Goal: Transaction & Acquisition: Book appointment/travel/reservation

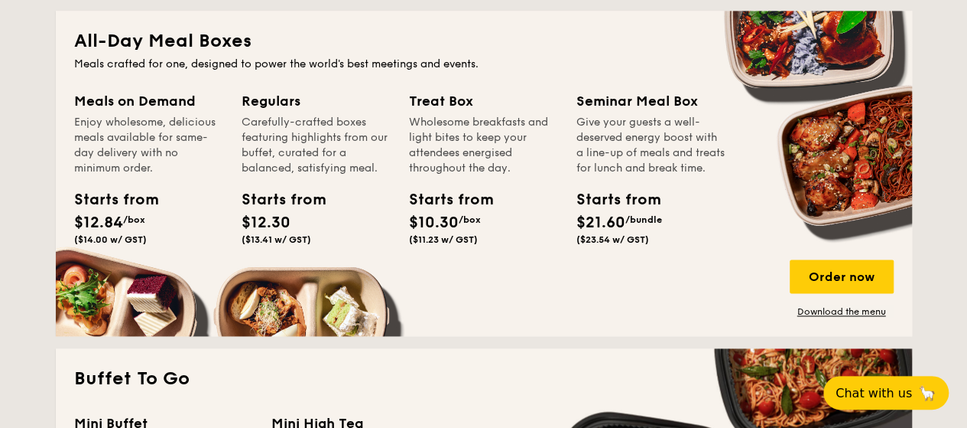
scroll to position [1024, 0]
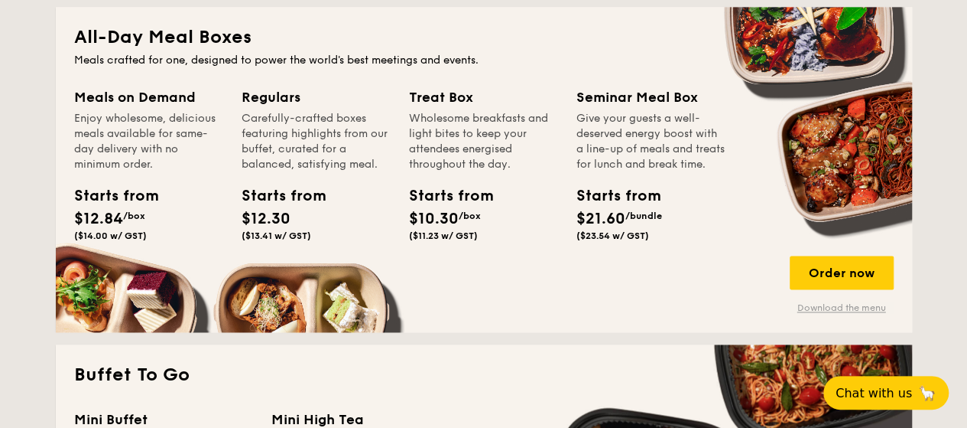
click at [849, 303] on link "Download the menu" at bounding box center [842, 307] width 104 height 12
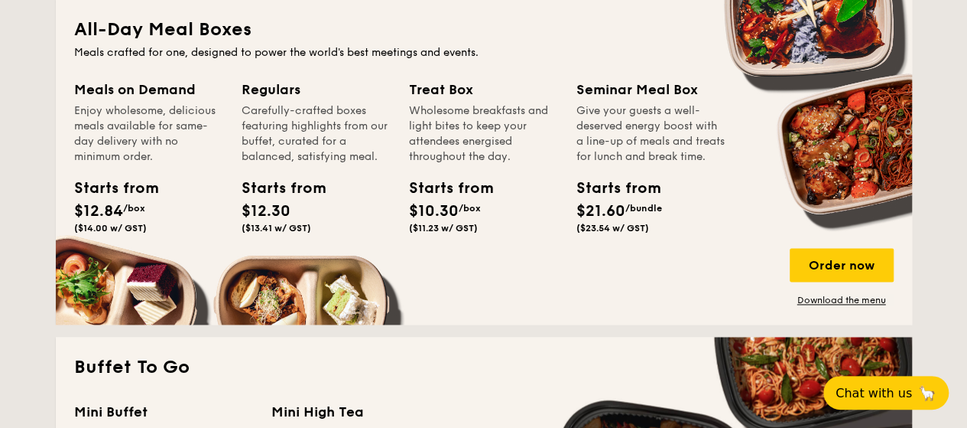
scroll to position [1036, 0]
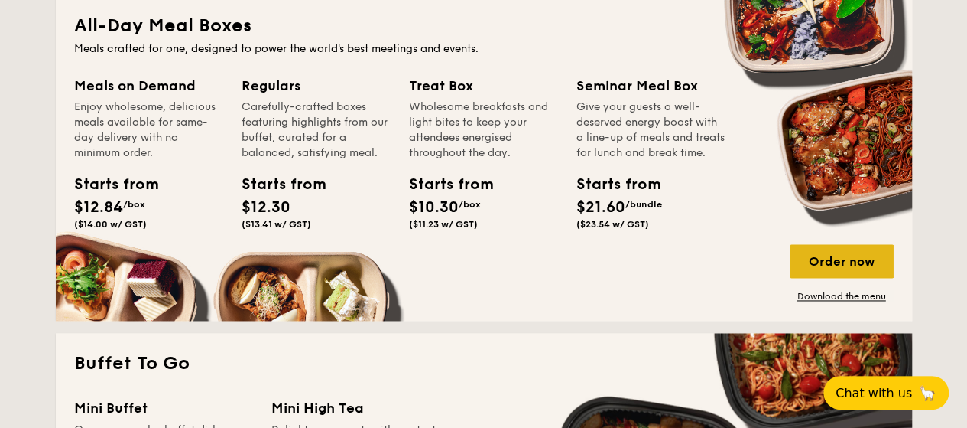
click at [865, 264] on div "Order now" at bounding box center [842, 261] width 104 height 34
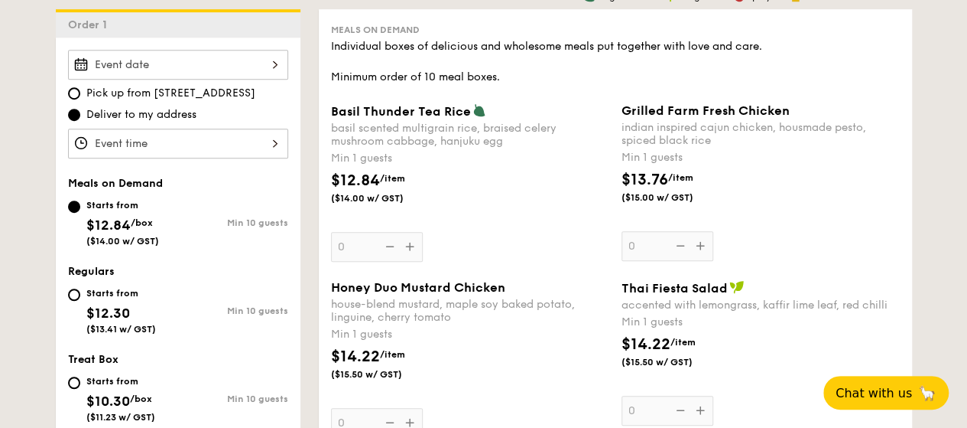
scroll to position [423, 0]
click at [72, 289] on input "Starts from $12.30 ($13.41 w/ GST) Min 10 guests" at bounding box center [74, 294] width 12 height 12
radio input "true"
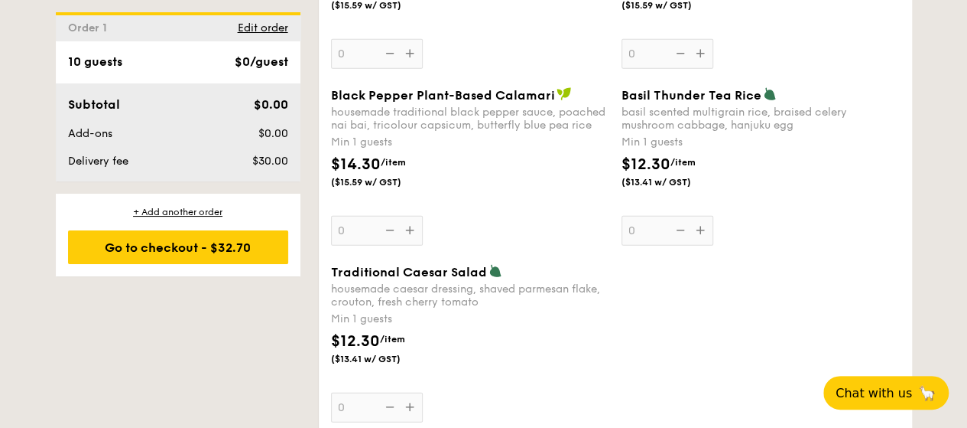
scroll to position [1862, 0]
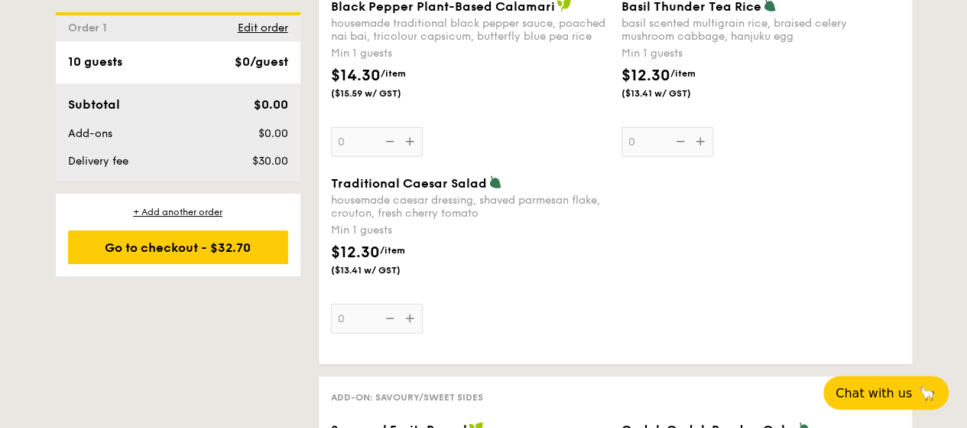
click at [405, 314] on div "Traditional Caesar Salad housemade caesar dressing, shaved parmesan flake, crou…" at bounding box center [470, 254] width 278 height 158
click at [405, 314] on input "0" at bounding box center [377, 319] width 92 height 30
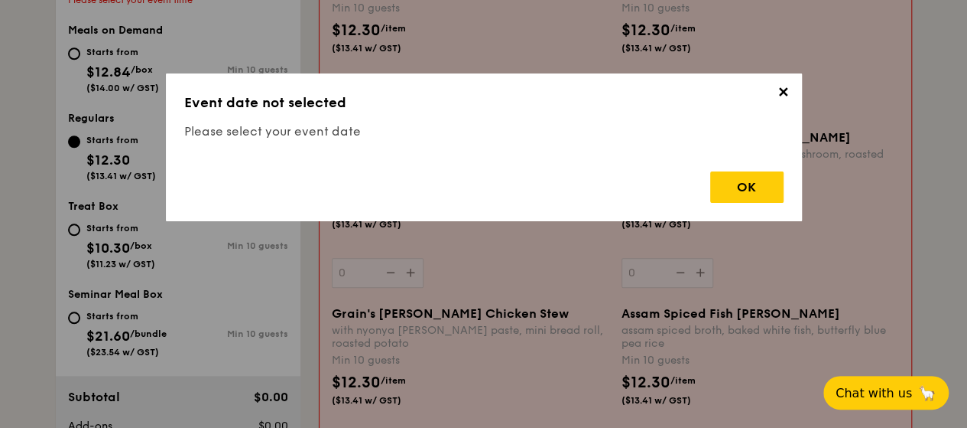
scroll to position [408, 0]
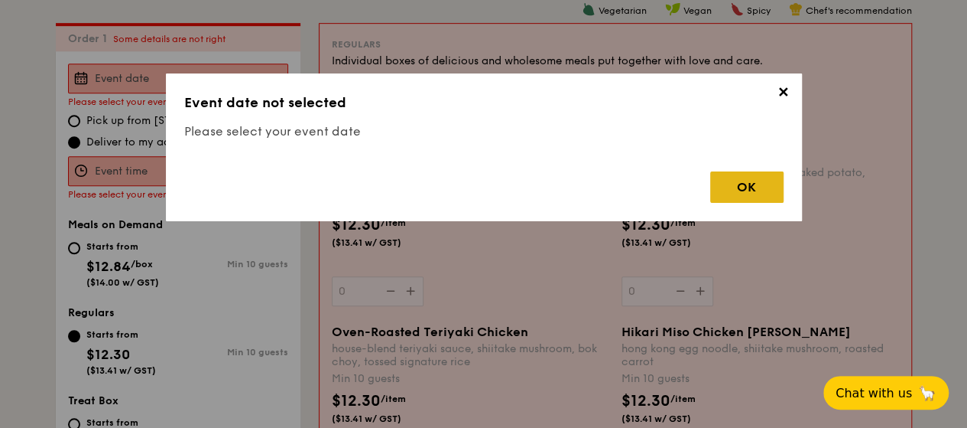
click at [734, 197] on div "OK" at bounding box center [747, 186] width 73 height 31
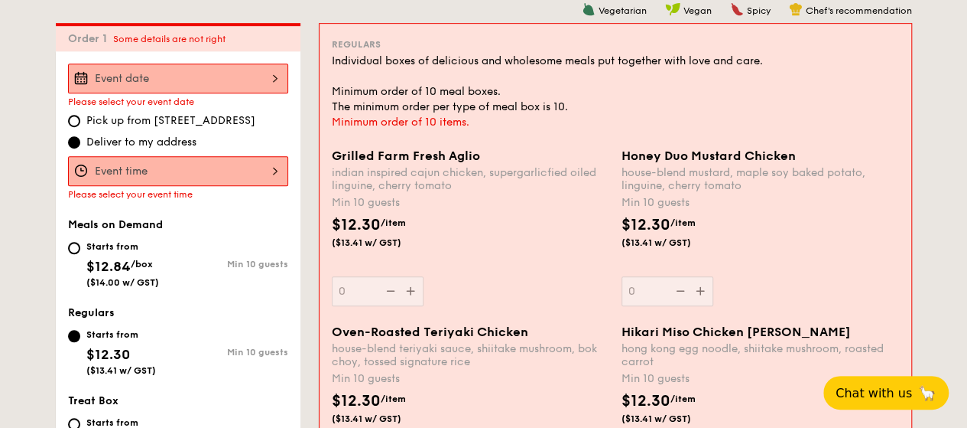
click at [155, 74] on div at bounding box center [178, 78] width 220 height 30
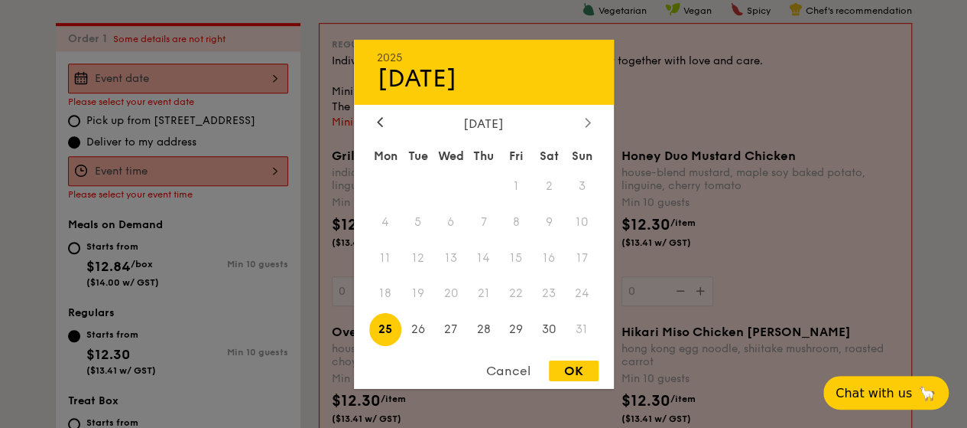
click at [585, 123] on icon at bounding box center [588, 122] width 6 height 10
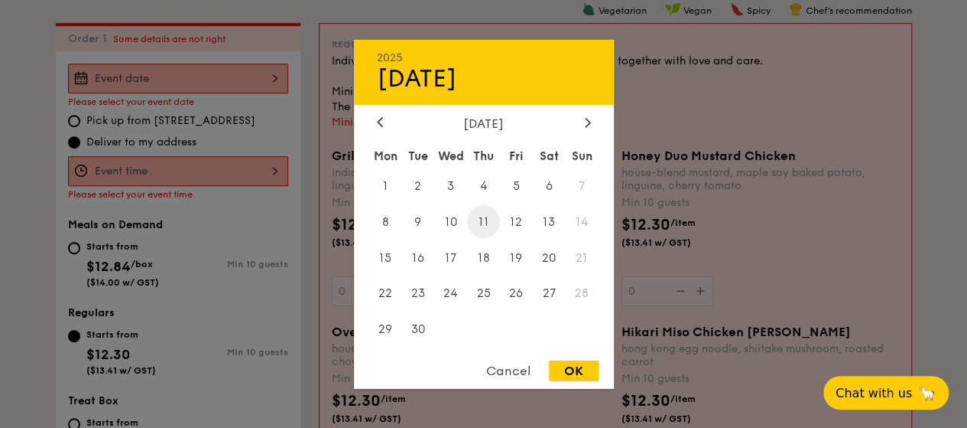
click at [498, 221] on span "11" at bounding box center [483, 221] width 33 height 33
click at [561, 359] on div "2025 Sep 11 September 2025 Mon Tue Wed Thu Fri Sat Sun 1 2 3 4 5 6 7 8 9 10 11 …" at bounding box center [484, 213] width 260 height 349
click at [568, 379] on div "OK" at bounding box center [574, 370] width 50 height 21
type input "Sep 11, 2025"
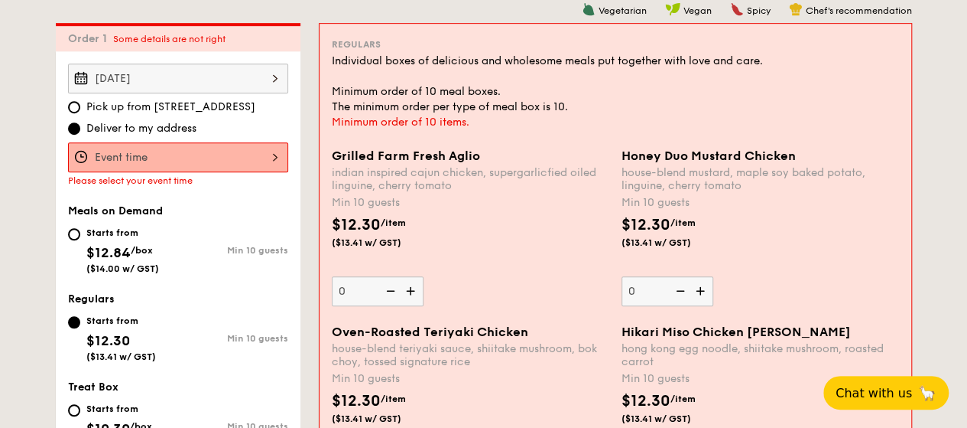
click at [207, 162] on div at bounding box center [178, 157] width 220 height 30
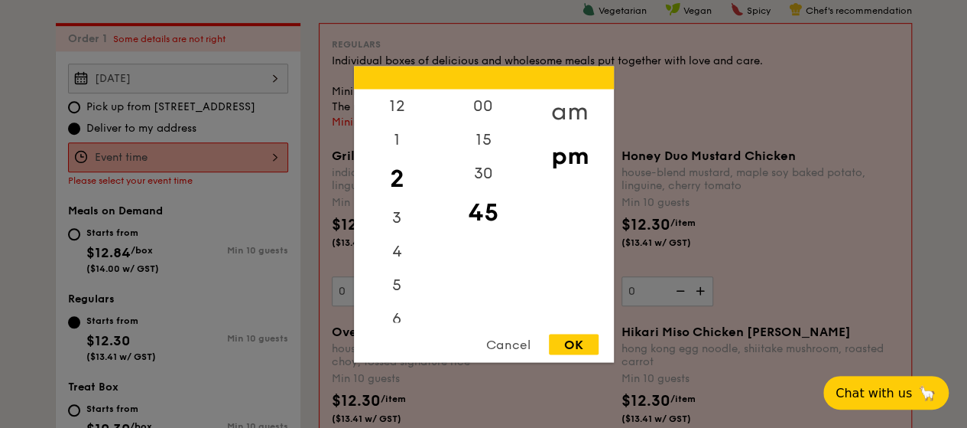
click at [571, 115] on div "am" at bounding box center [570, 111] width 86 height 44
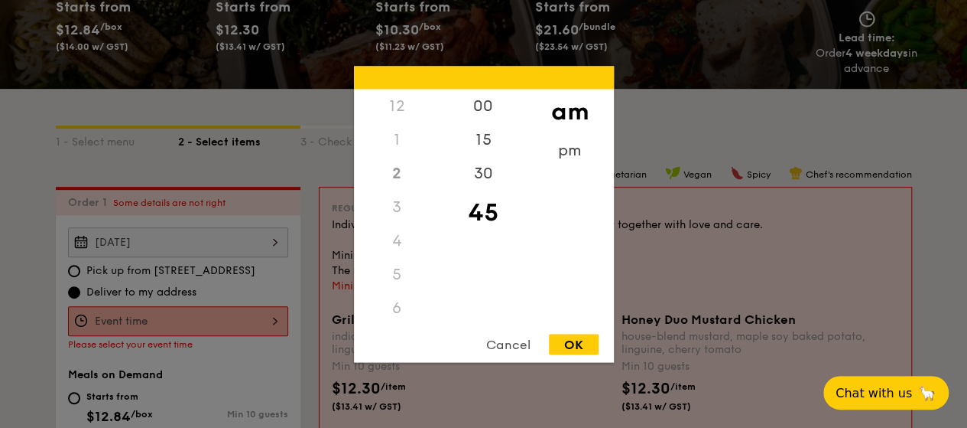
scroll to position [170, 0]
click at [397, 307] on div "11" at bounding box center [397, 311] width 86 height 44
click at [485, 135] on div "15" at bounding box center [484, 144] width 86 height 44
click at [579, 349] on div "OK" at bounding box center [574, 343] width 50 height 21
type input "11:15AM"
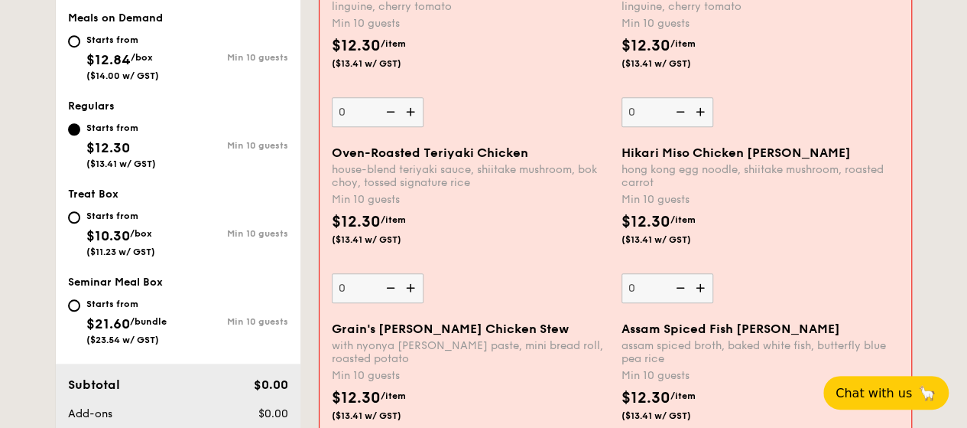
scroll to position [587, 0]
click at [78, 220] on input "Starts from $10.30 /box ($11.23 w/ GST) Min 10 guests" at bounding box center [74, 217] width 12 height 12
radio input "true"
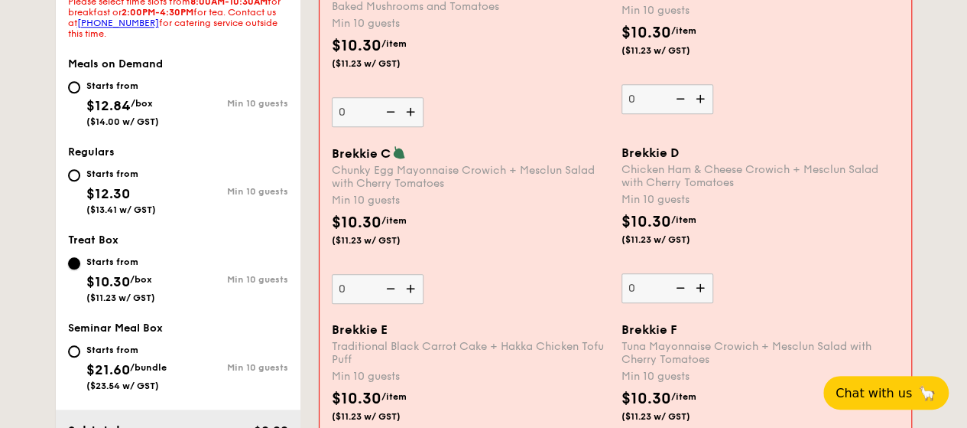
scroll to position [635, 0]
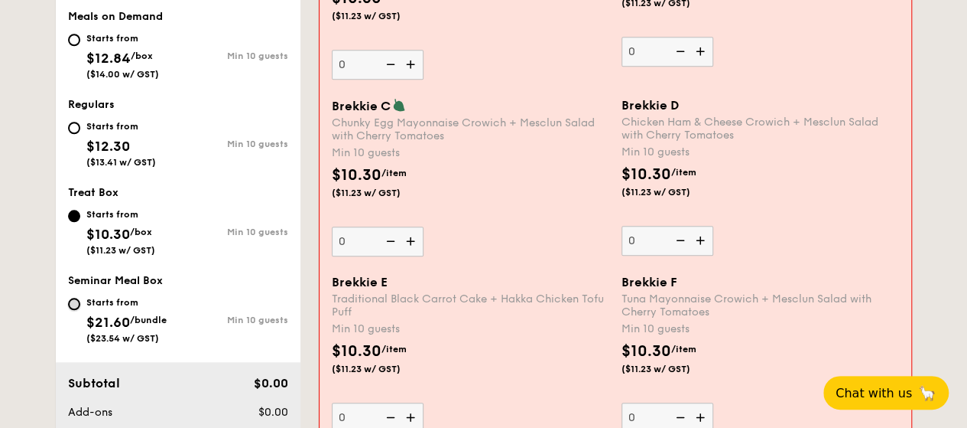
click at [72, 307] on input "Starts from $21.60 /bundle ($23.54 w/ GST) Min 10 guests" at bounding box center [74, 304] width 12 height 12
radio input "true"
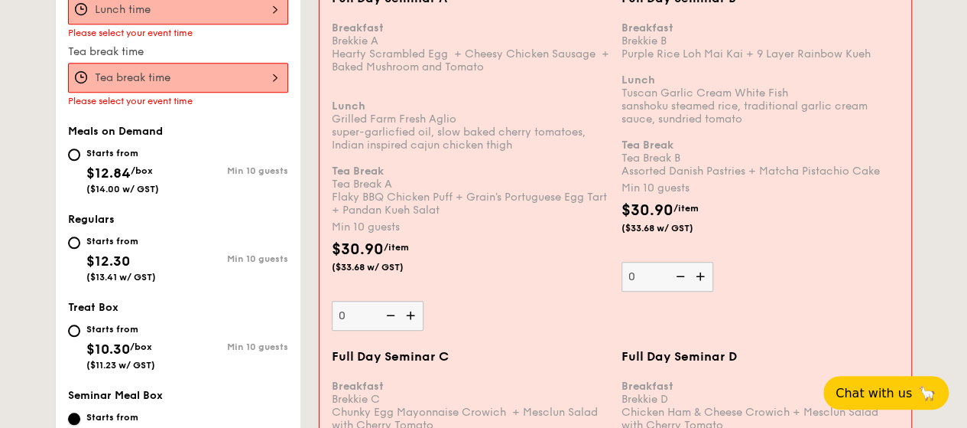
scroll to position [597, 0]
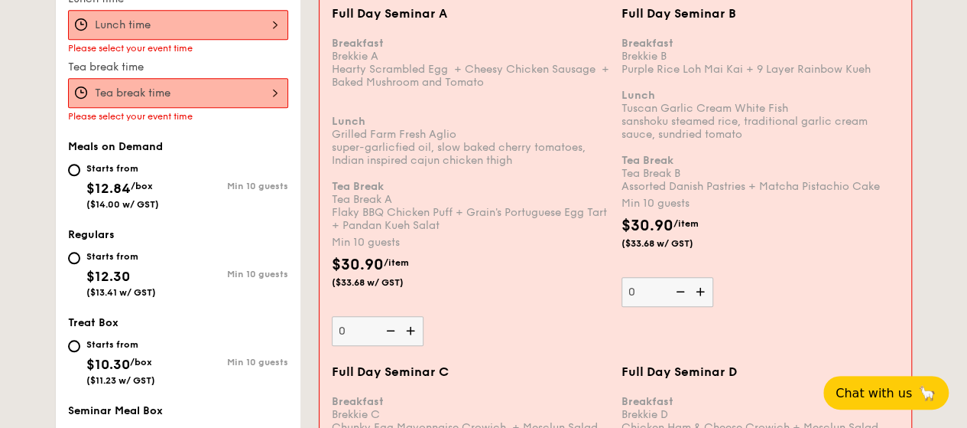
click at [80, 175] on div "Starts from $12.84 /box ($14.00 w/ GST)" at bounding box center [123, 184] width 110 height 50
click at [80, 175] on input "Starts from $12.84 /box ($14.00 w/ GST) Min 10 guests" at bounding box center [74, 170] width 12 height 12
radio input "true"
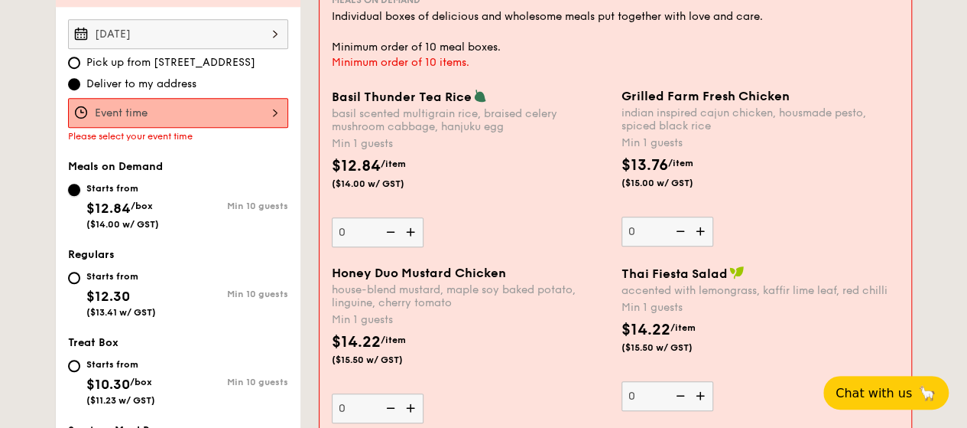
scroll to position [460, 0]
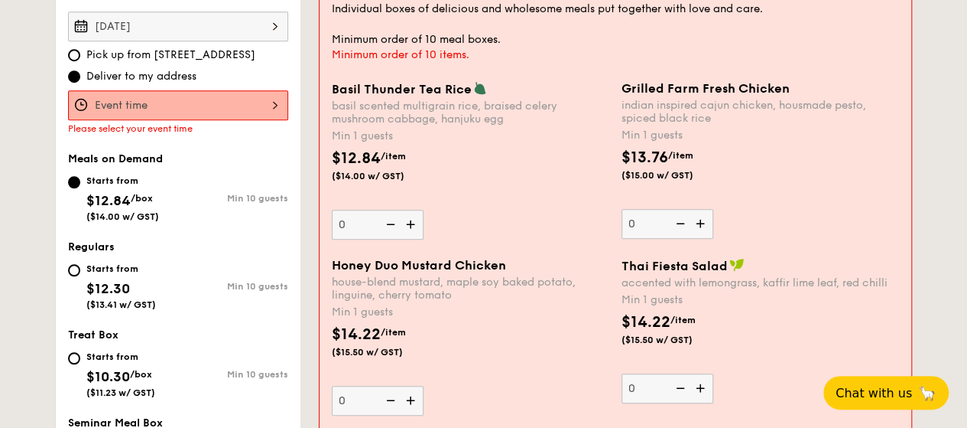
click at [86, 276] on div "Starts from $12.30 ($13.41 w/ GST)" at bounding box center [121, 284] width 70 height 50
click at [80, 276] on input "Starts from $12.30 ($13.41 w/ GST) Min 10 guests" at bounding box center [74, 270] width 12 height 12
radio input "true"
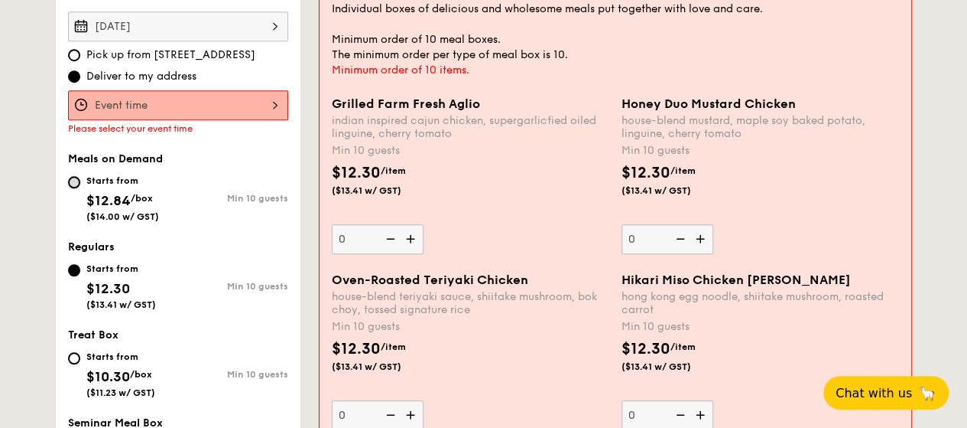
click at [76, 178] on input "Starts from $12.84 /box ($14.00 w/ GST) Min 10 guests" at bounding box center [74, 182] width 12 height 12
radio input "true"
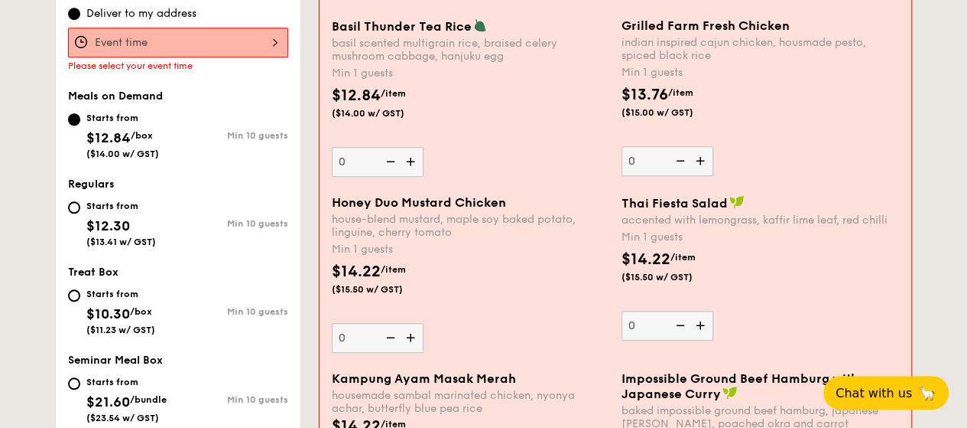
scroll to position [522, 0]
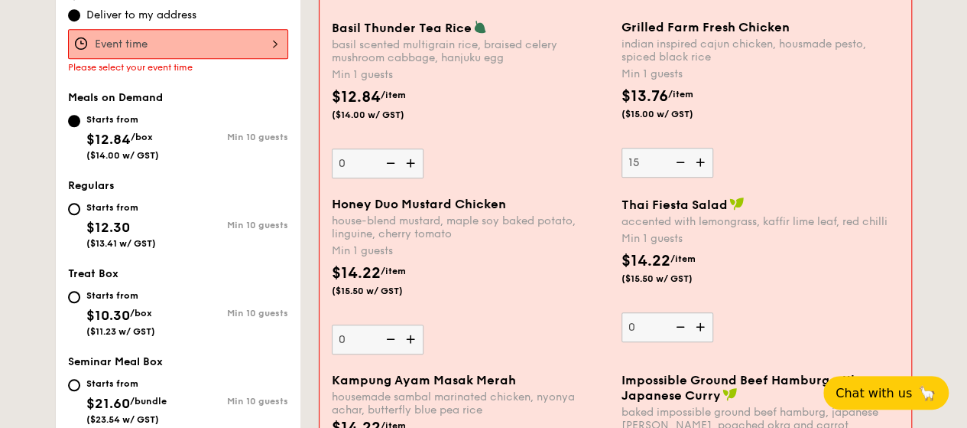
type input "15"
click at [576, 210] on div "Honey Duo Mustard Chicken house-blend mustard, maple soy baked potato, linguine…" at bounding box center [471, 219] width 278 height 44
click at [424, 324] on input "0" at bounding box center [378, 339] width 92 height 30
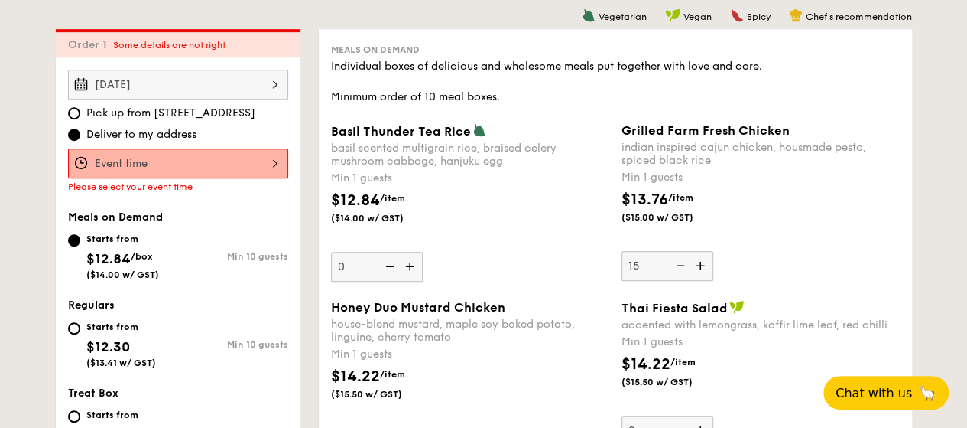
scroll to position [402, 0]
click at [90, 326] on div "Starts from" at bounding box center [121, 326] width 70 height 12
click at [80, 326] on input "Starts from $12.30 ($13.41 w/ GST) Min 10 guests" at bounding box center [74, 328] width 12 height 12
radio input "true"
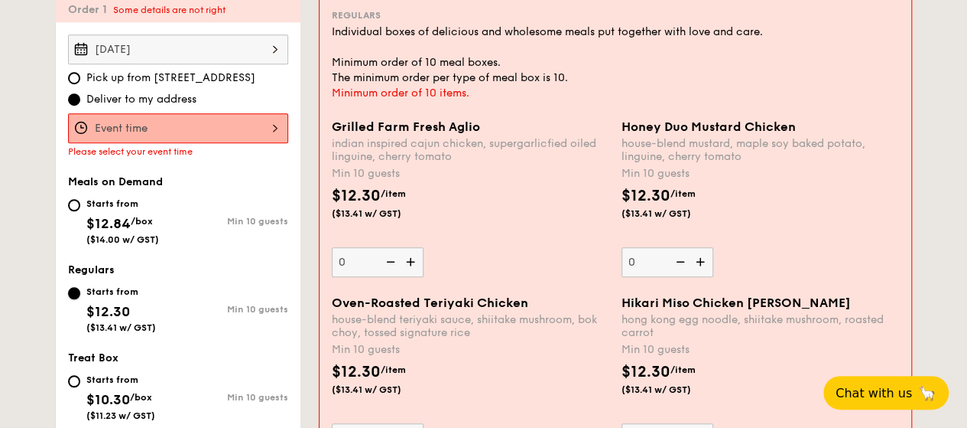
scroll to position [358, 0]
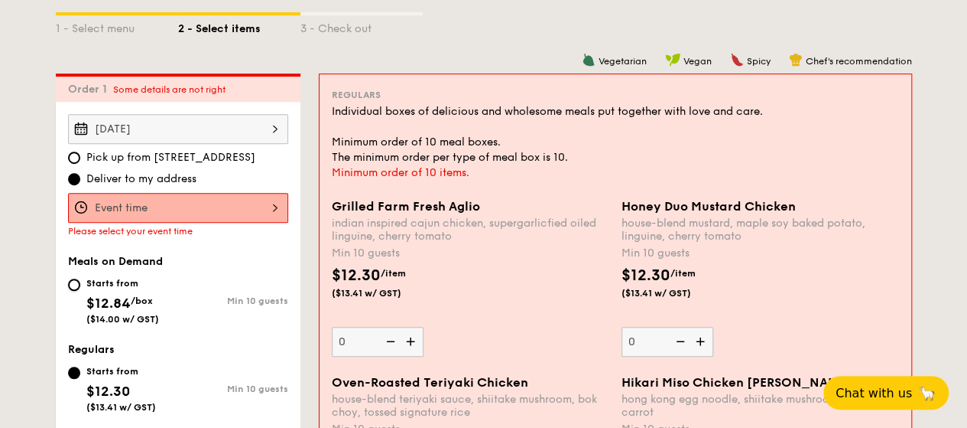
click at [78, 287] on input "Starts from $12.84 /box ($14.00 w/ GST) Min 10 guests" at bounding box center [74, 284] width 12 height 12
radio input "true"
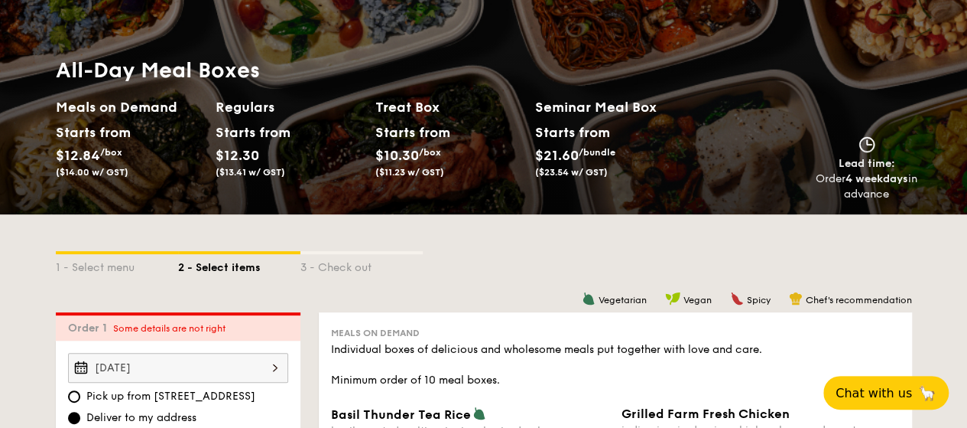
scroll to position [0, 0]
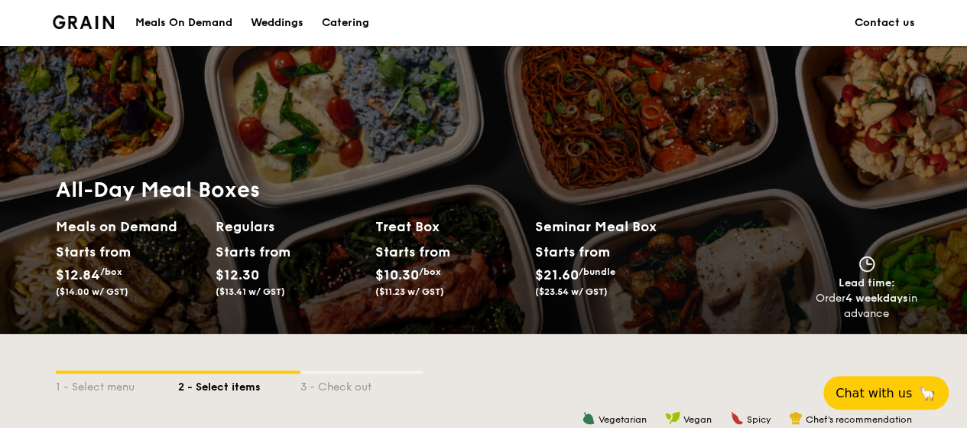
click at [75, 25] on img at bounding box center [84, 22] width 62 height 14
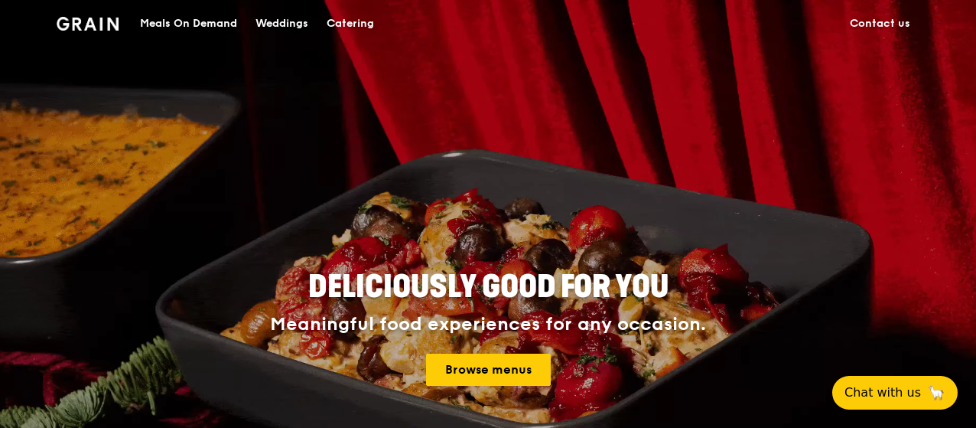
click at [353, 21] on div "Catering" at bounding box center [350, 24] width 47 height 46
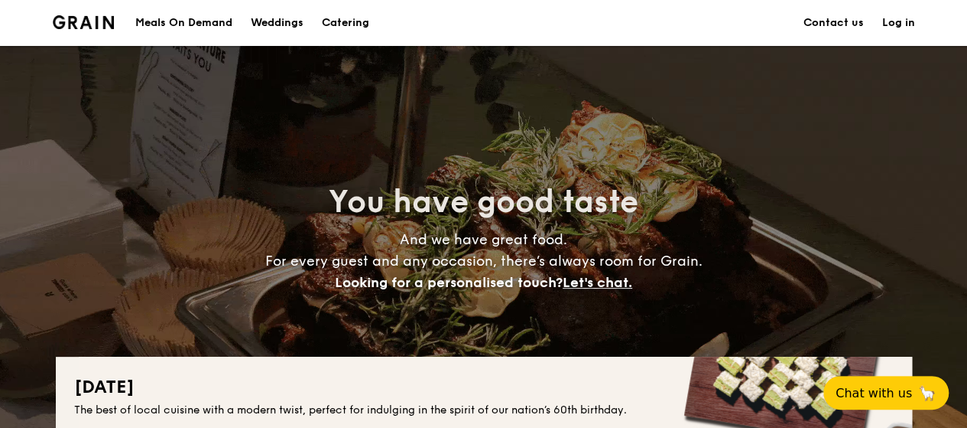
click at [366, 19] on h1 "Catering" at bounding box center [345, 23] width 47 height 46
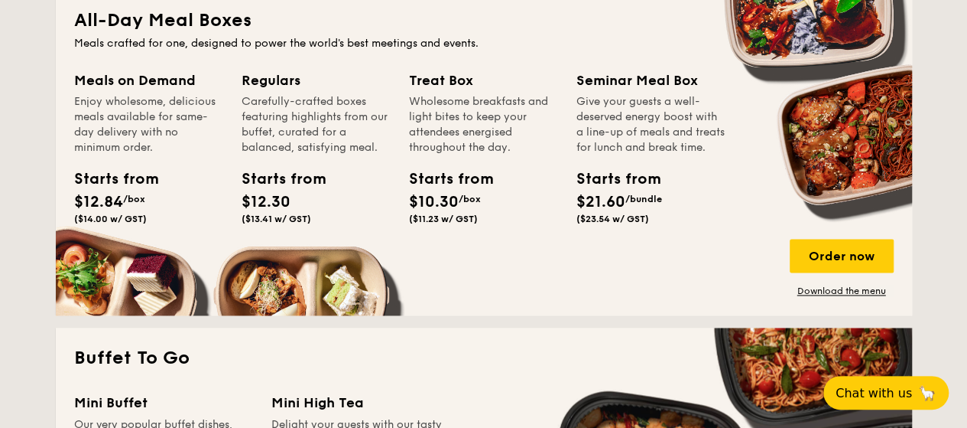
scroll to position [1042, 0]
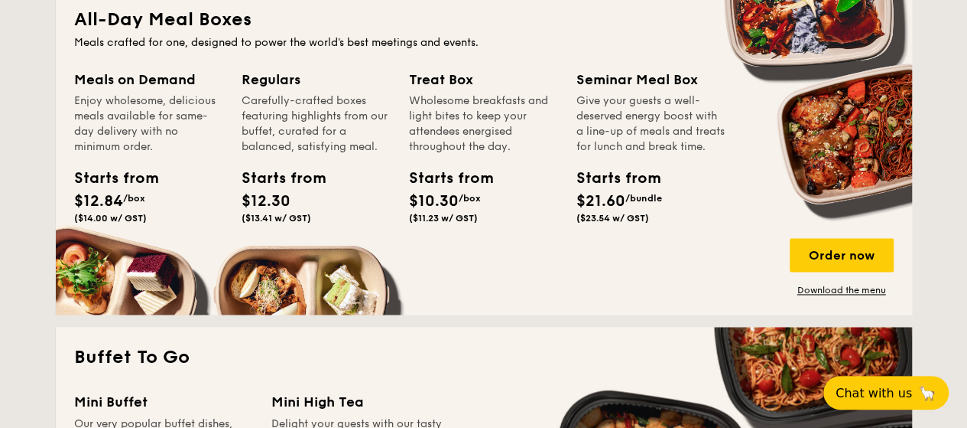
drag, startPoint x: 840, startPoint y: 252, endPoint x: 529, endPoint y: 246, distance: 310.6
click at [529, 246] on div "Treat Box Wholesome breakfasts and light bites to keep your attendees energised…" at bounding box center [492, 167] width 167 height 197
click at [837, 294] on link "Download the menu" at bounding box center [842, 290] width 104 height 12
click at [846, 256] on div "Order now" at bounding box center [842, 255] width 104 height 34
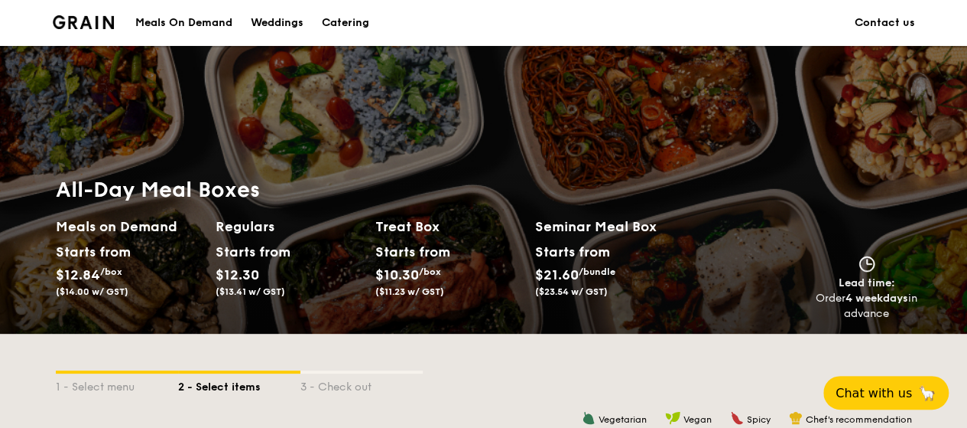
click at [350, 15] on div "Catering" at bounding box center [345, 23] width 47 height 46
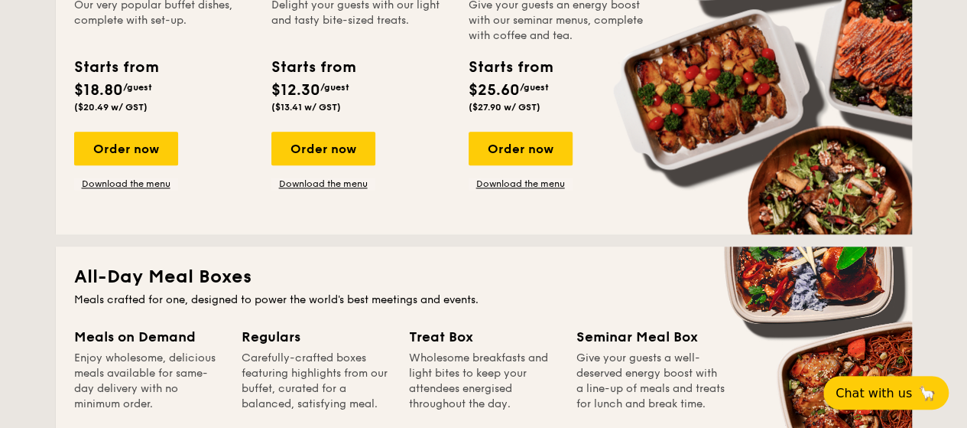
scroll to position [785, 0]
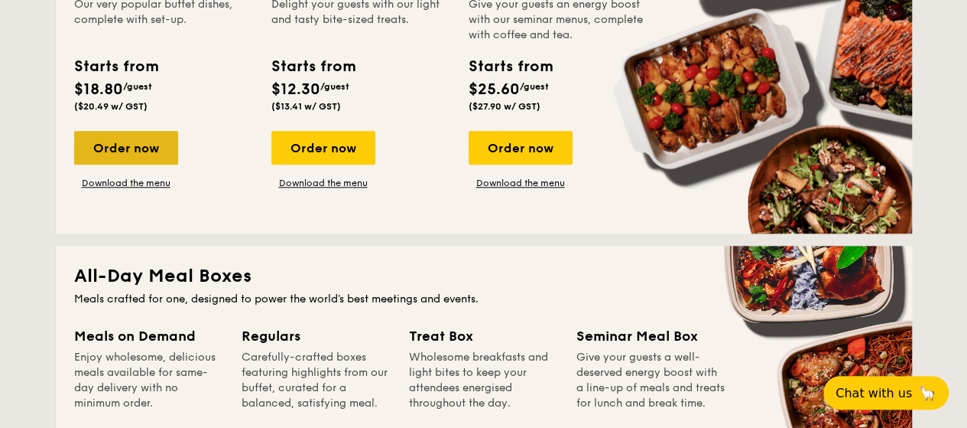
click at [138, 141] on div "Order now" at bounding box center [126, 148] width 104 height 34
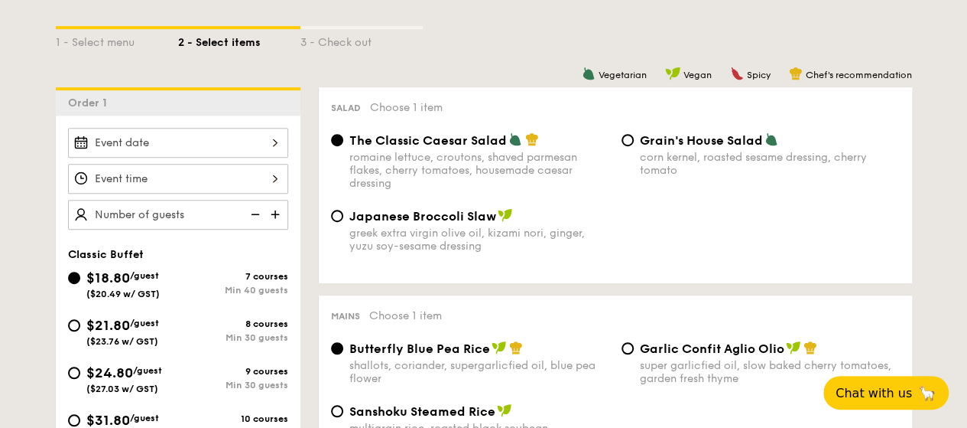
scroll to position [353, 0]
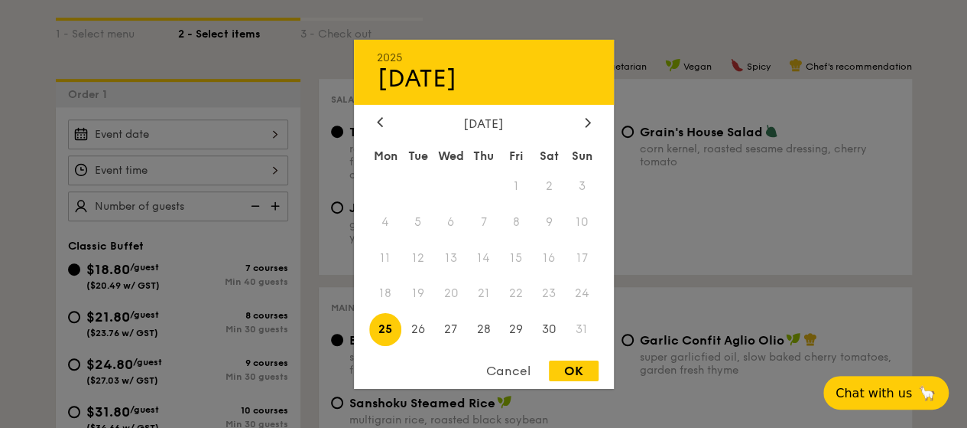
click at [167, 131] on div "2025 Aug 25 August 2025 Mon Tue Wed Thu Fri Sat Sun 1 2 3 4 5 6 7 8 9 10 11 12 …" at bounding box center [178, 134] width 220 height 30
click at [585, 123] on icon at bounding box center [588, 122] width 6 height 10
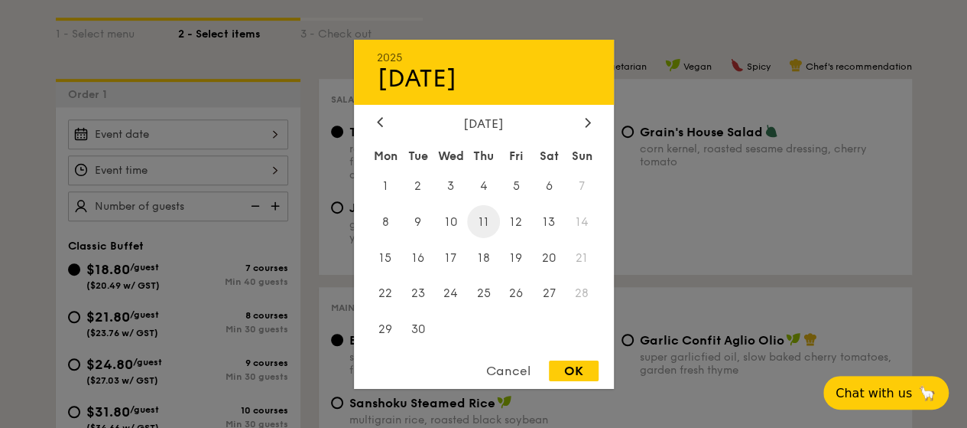
click at [490, 217] on span "11" at bounding box center [483, 221] width 33 height 33
click at [571, 376] on div "OK" at bounding box center [574, 370] width 50 height 21
type input "Sep 11, 2025"
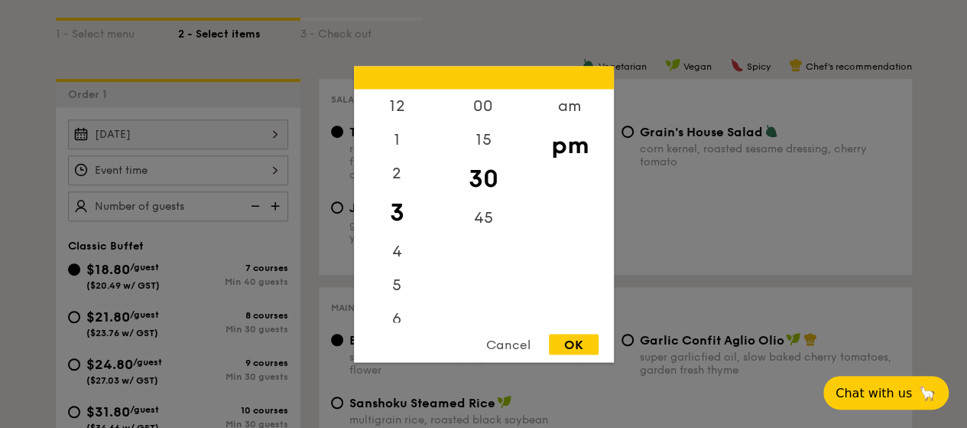
click at [126, 166] on div "12 1 2 3 4 5 6 7 8 9 10 11 00 15 30 45 am pm Cancel OK" at bounding box center [178, 170] width 220 height 30
click at [561, 115] on div "am" at bounding box center [570, 111] width 86 height 44
click at [405, 109] on div "12" at bounding box center [397, 106] width 86 height 34
click at [398, 108] on div "12" at bounding box center [397, 106] width 86 height 34
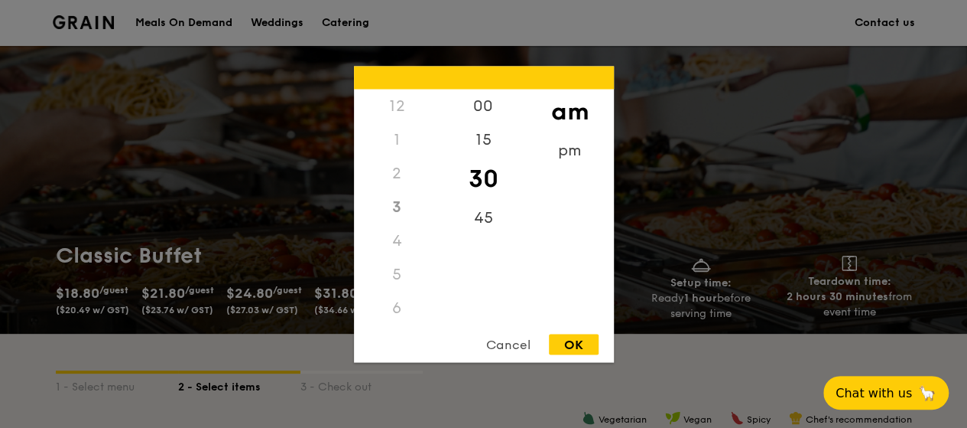
scroll to position [170, 0]
click at [571, 156] on div "pm" at bounding box center [570, 155] width 86 height 44
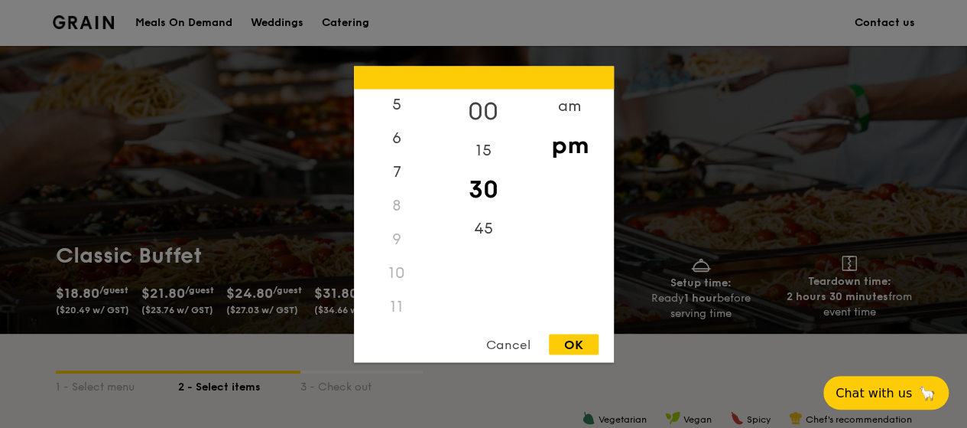
scroll to position [180, 0]
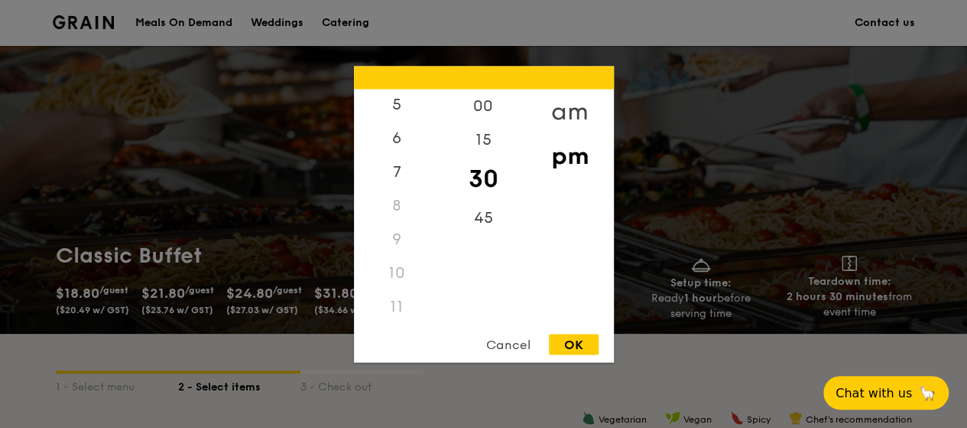
click at [567, 89] on div "am" at bounding box center [570, 111] width 86 height 44
click at [573, 99] on div "am" at bounding box center [570, 111] width 86 height 44
click at [395, 306] on div "11" at bounding box center [397, 311] width 86 height 44
click at [483, 218] on div "45" at bounding box center [484, 222] width 86 height 44
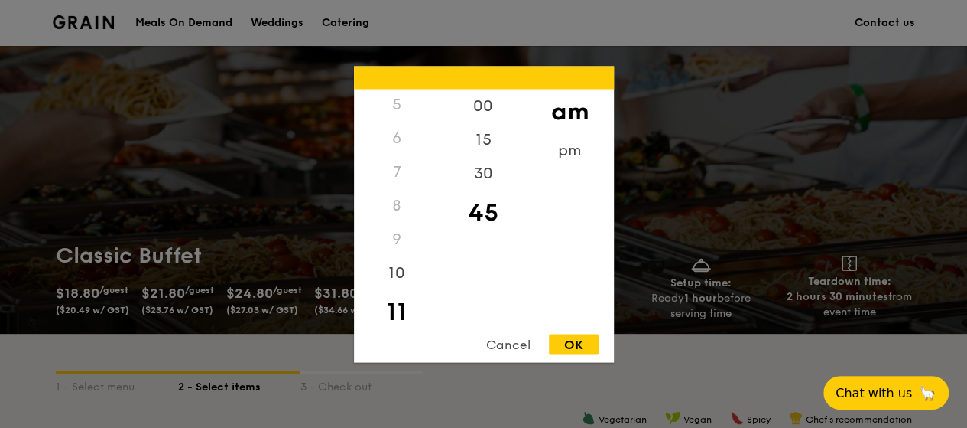
click at [572, 343] on div "OK" at bounding box center [574, 343] width 50 height 21
type input "11:45AM"
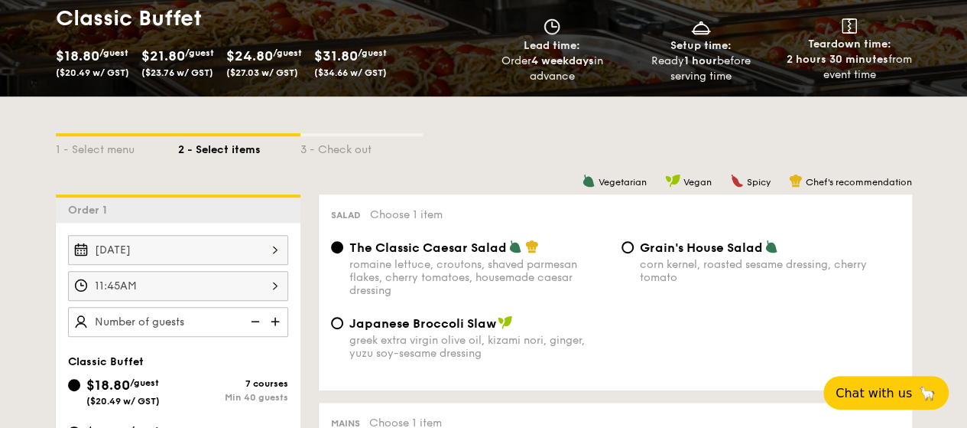
scroll to position [349, 0]
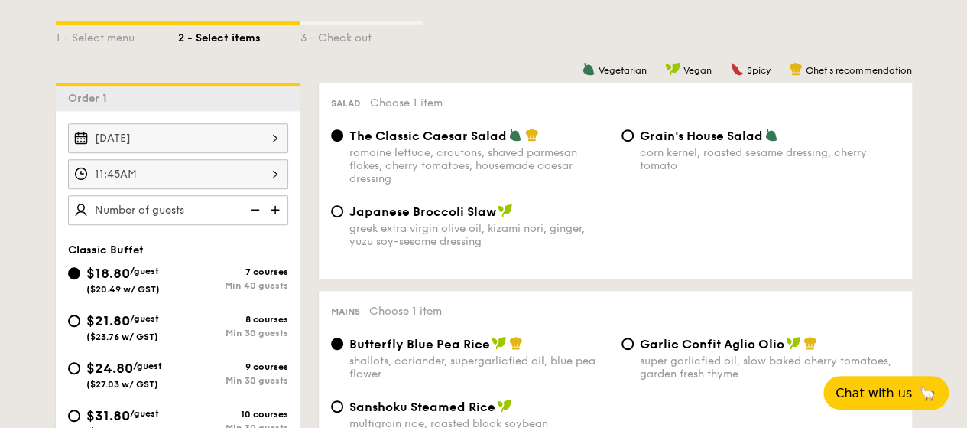
click at [255, 200] on img at bounding box center [253, 209] width 23 height 29
type input "40 guests"
click at [254, 207] on img at bounding box center [253, 209] width 23 height 29
click at [242, 206] on img at bounding box center [253, 209] width 23 height 29
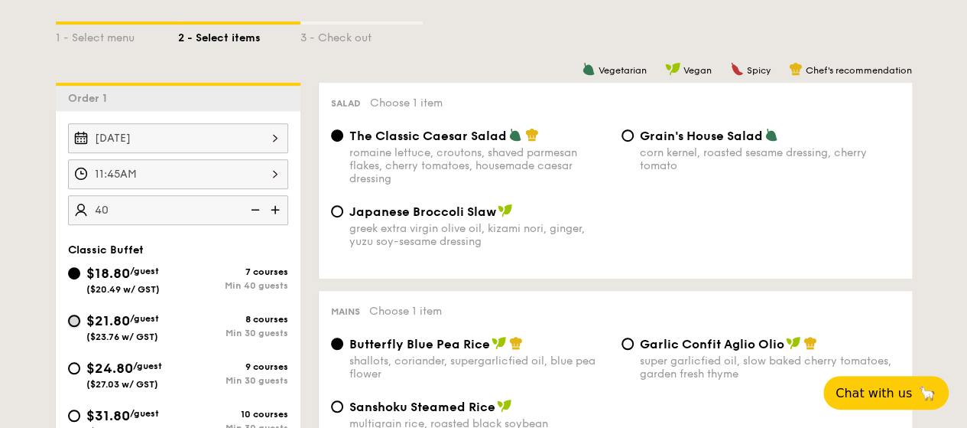
click at [75, 315] on input "$21.80 /guest ($23.76 w/ GST) 8 courses Min 30 guests" at bounding box center [74, 320] width 12 height 12
radio input "true"
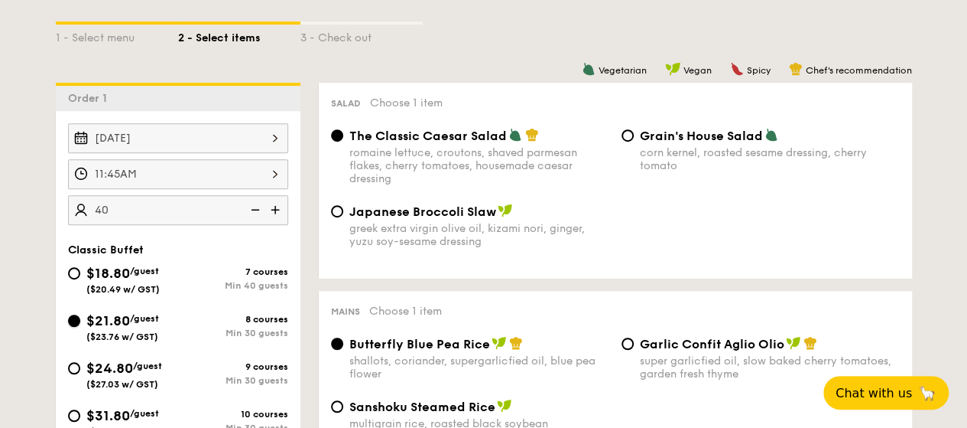
radio input "true"
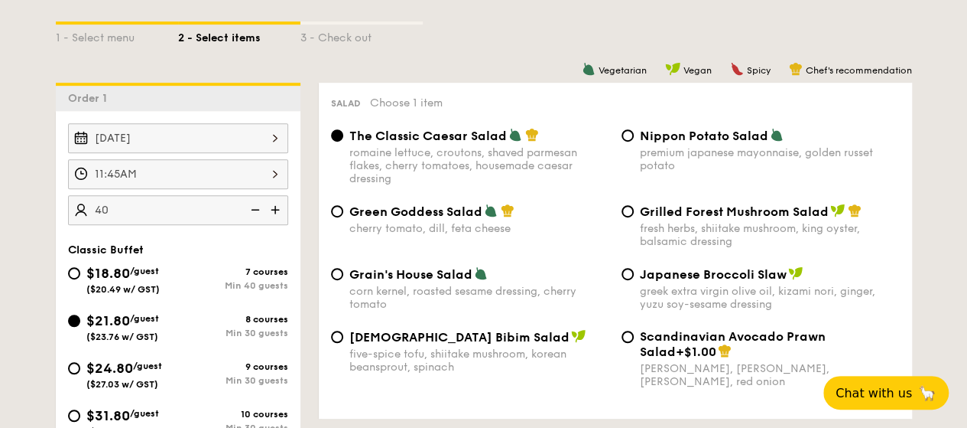
click at [251, 206] on img at bounding box center [253, 209] width 23 height 29
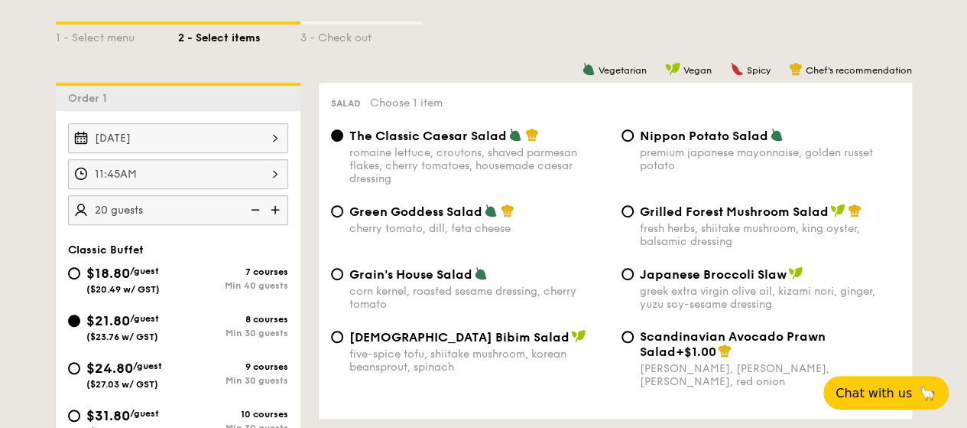
click at [251, 206] on img at bounding box center [253, 209] width 23 height 29
click at [272, 206] on img at bounding box center [276, 209] width 23 height 29
type input "25 guests"
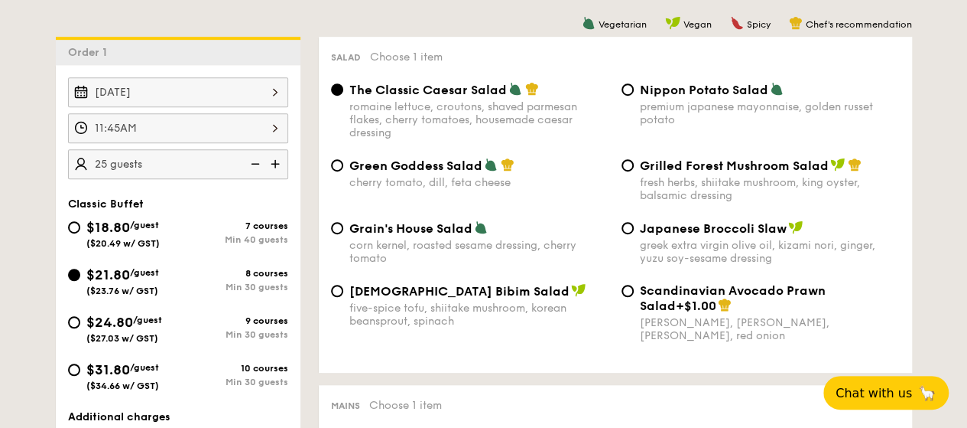
scroll to position [410, 0]
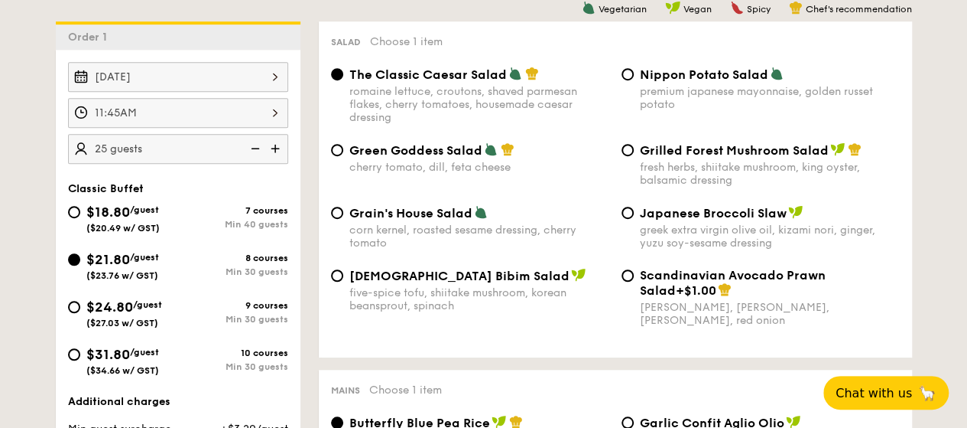
click at [83, 210] on div "$18.80 /guest ($20.49 w/ GST)" at bounding box center [123, 217] width 110 height 32
click at [80, 210] on input "$18.80 /guest ($20.49 w/ GST) 7 courses Min 40 guests" at bounding box center [74, 212] width 12 height 12
radio input "true"
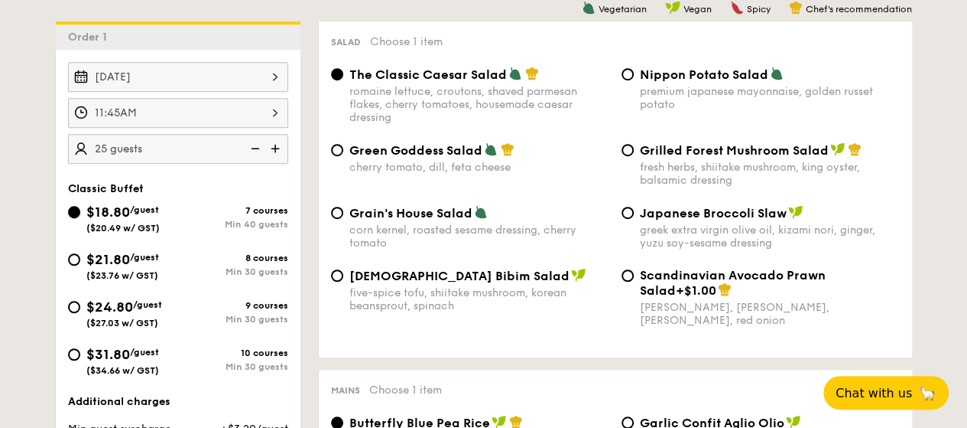
radio input "true"
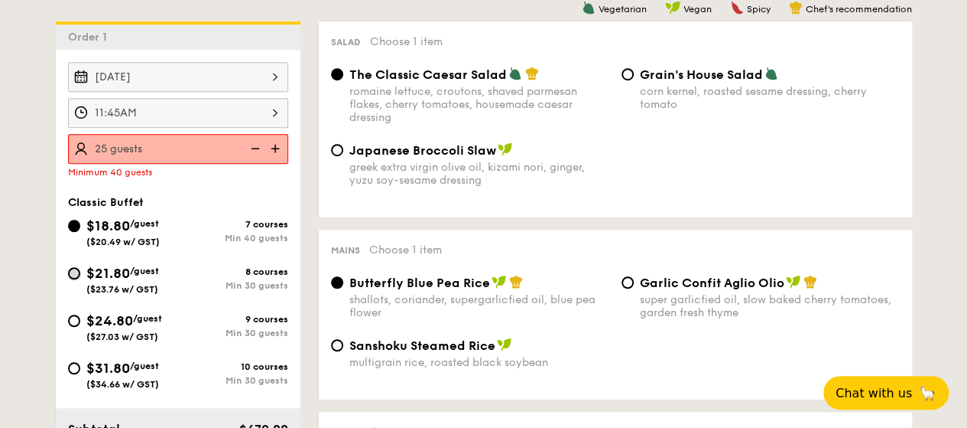
click at [77, 268] on input "$21.80 /guest ($23.76 w/ GST) 8 courses Min 30 guests" at bounding box center [74, 273] width 12 height 12
radio input "true"
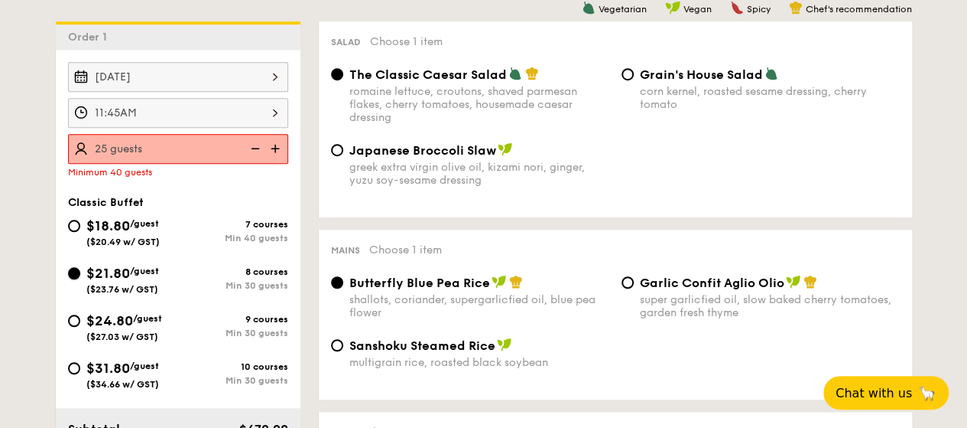
radio input "true"
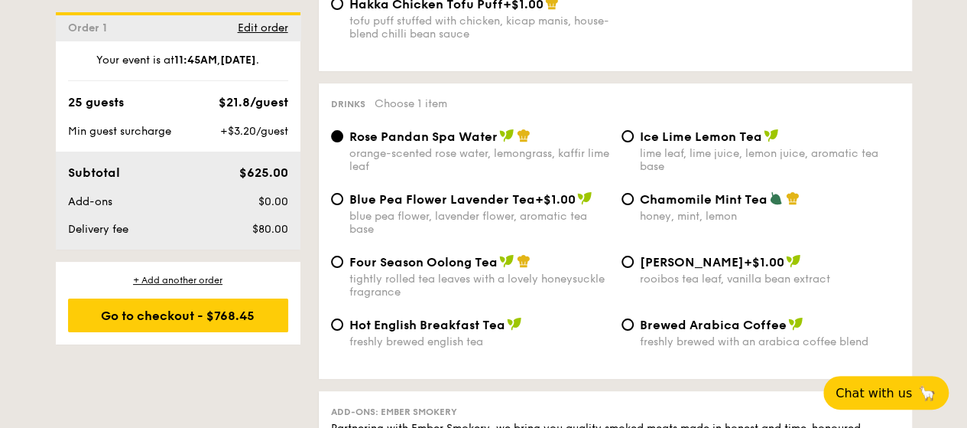
scroll to position [2897, 0]
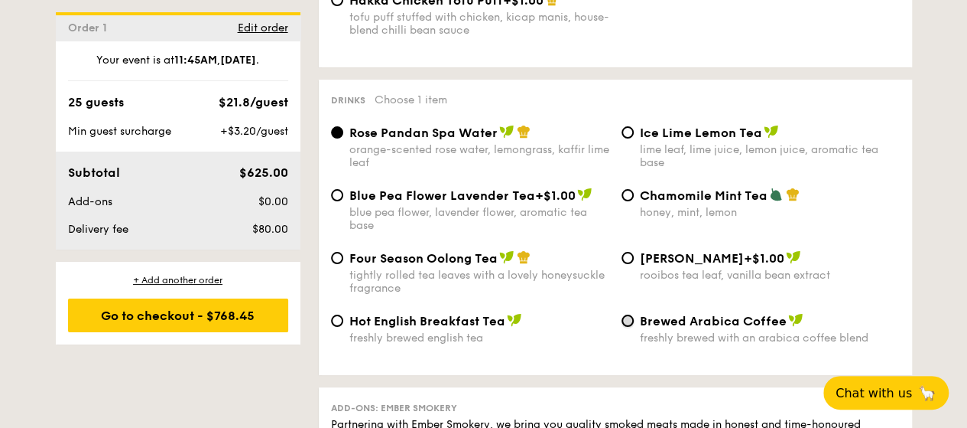
click at [624, 327] on input "Brewed Arabica Coffee freshly brewed with an arabica coffee blend" at bounding box center [628, 320] width 12 height 12
radio input "true"
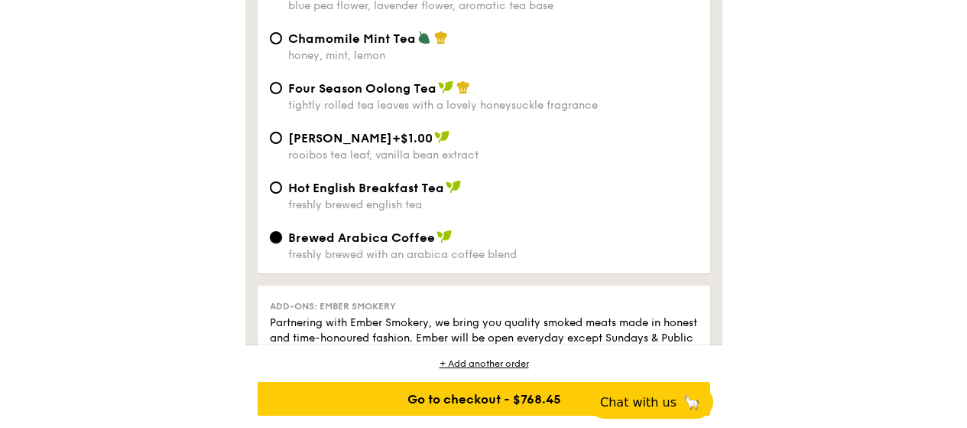
scroll to position [3821, 0]
